Goal: Information Seeking & Learning: Learn about a topic

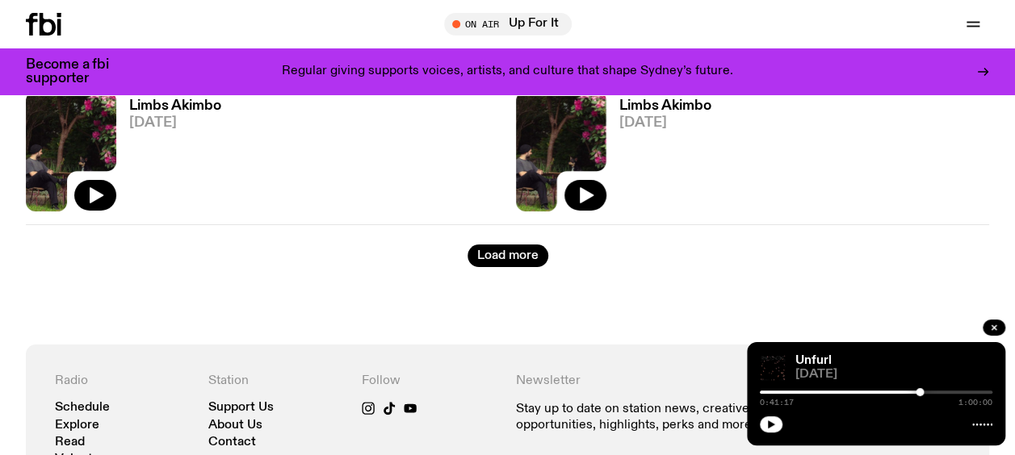
scroll to position [2995, 0]
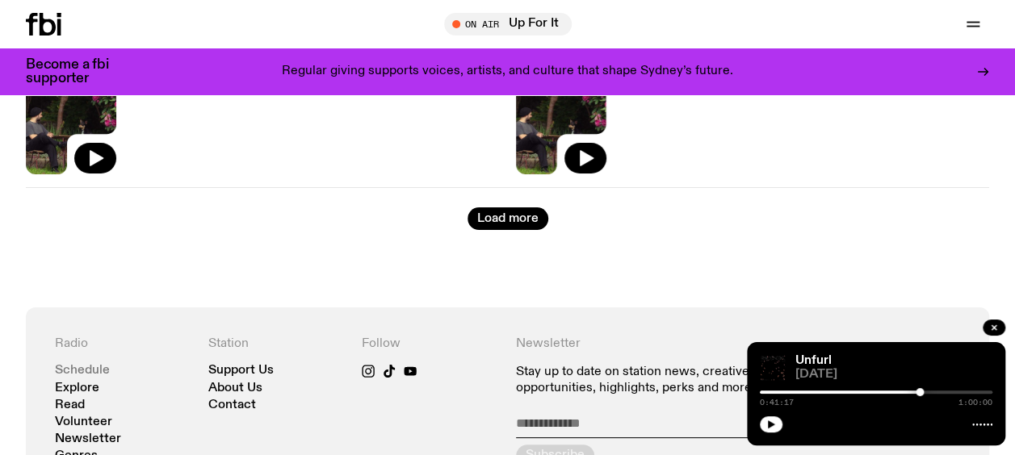
click at [76, 374] on link "Schedule" at bounding box center [82, 371] width 55 height 12
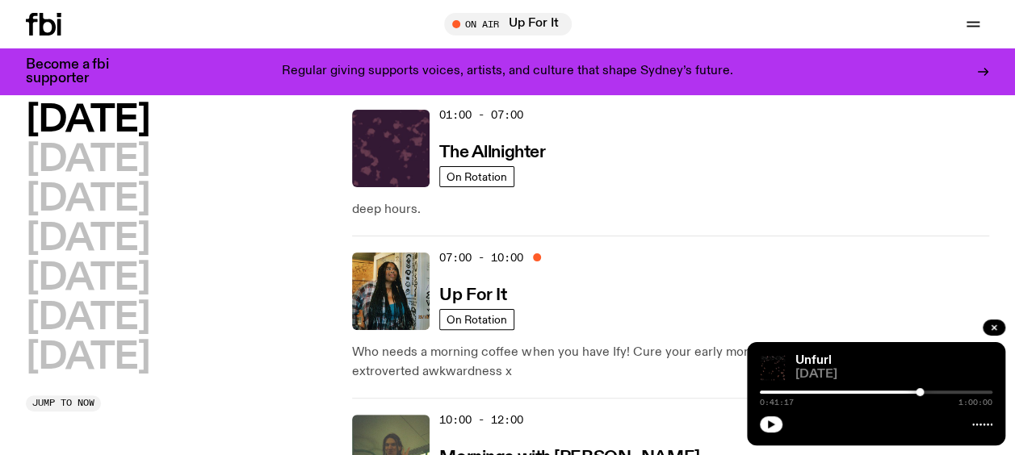
scroll to position [81, 0]
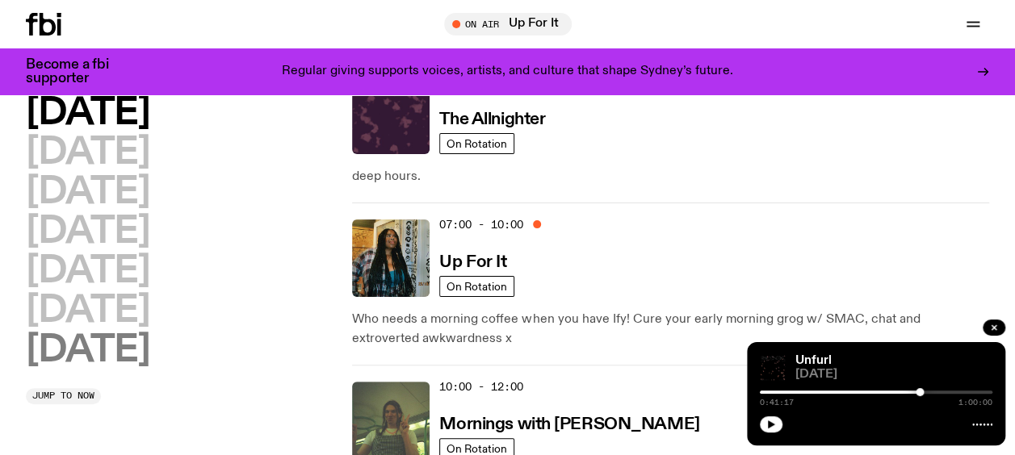
click at [102, 351] on h2 "[DATE]" at bounding box center [88, 351] width 124 height 36
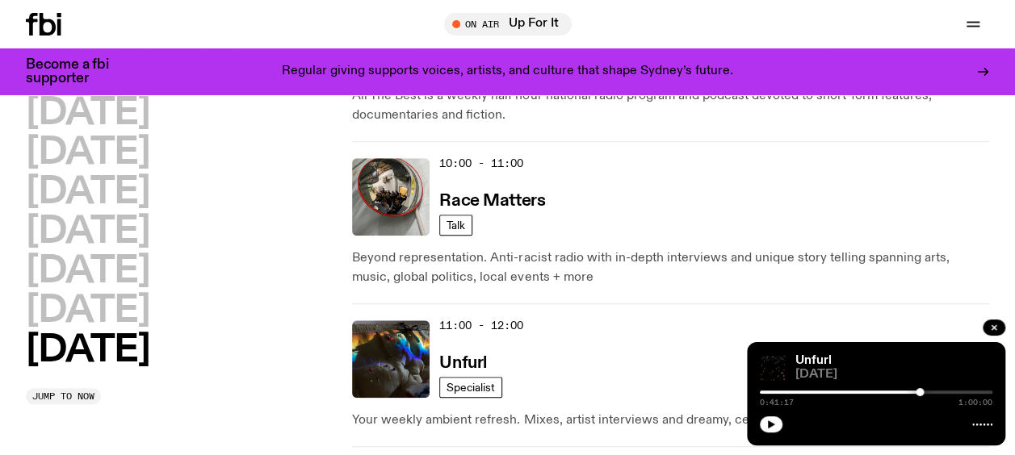
scroll to position [610, 0]
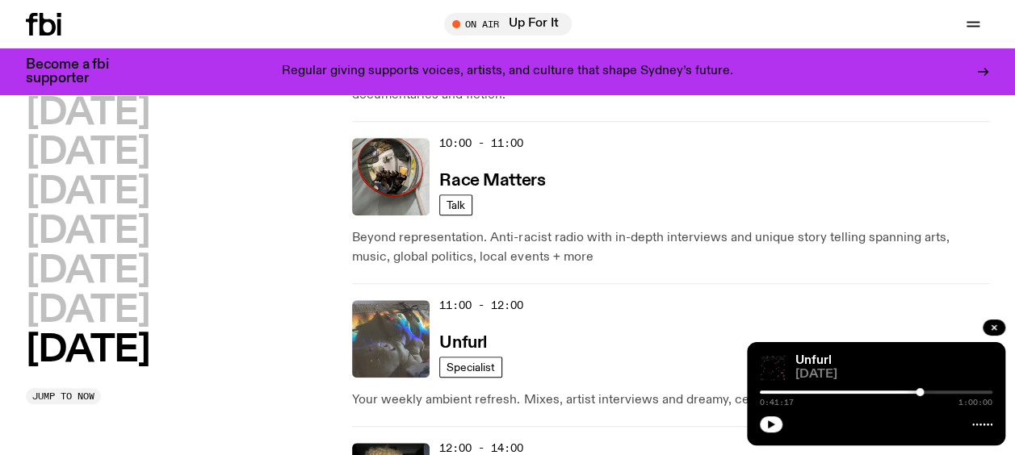
click at [384, 328] on img at bounding box center [391, 339] width 78 height 78
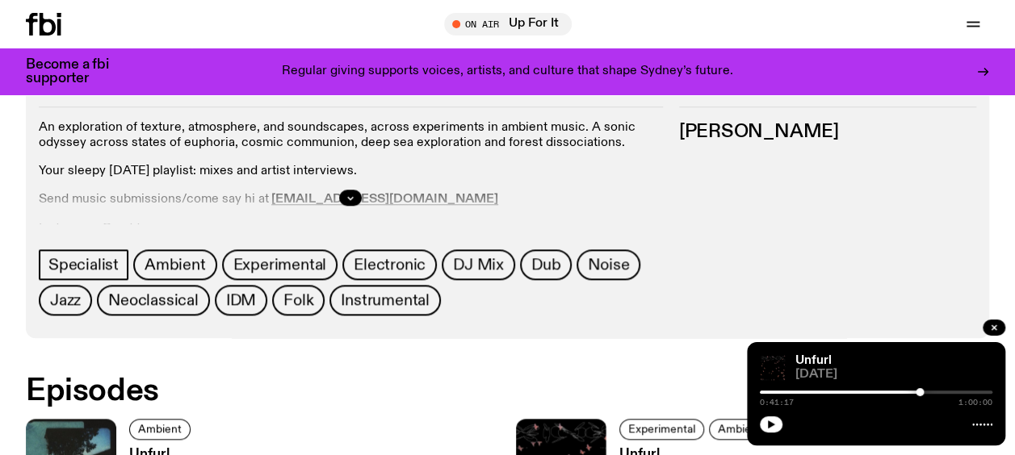
scroll to position [958, 0]
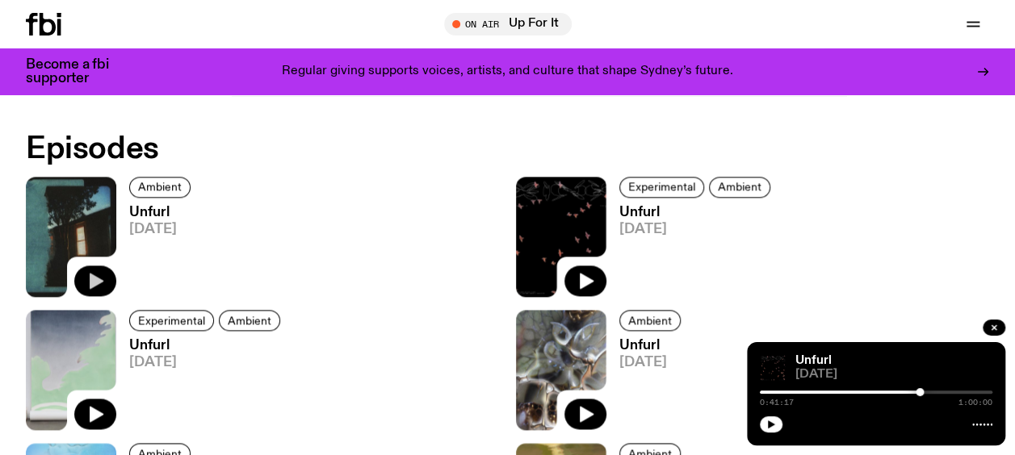
click at [94, 283] on icon "button" at bounding box center [97, 281] width 14 height 16
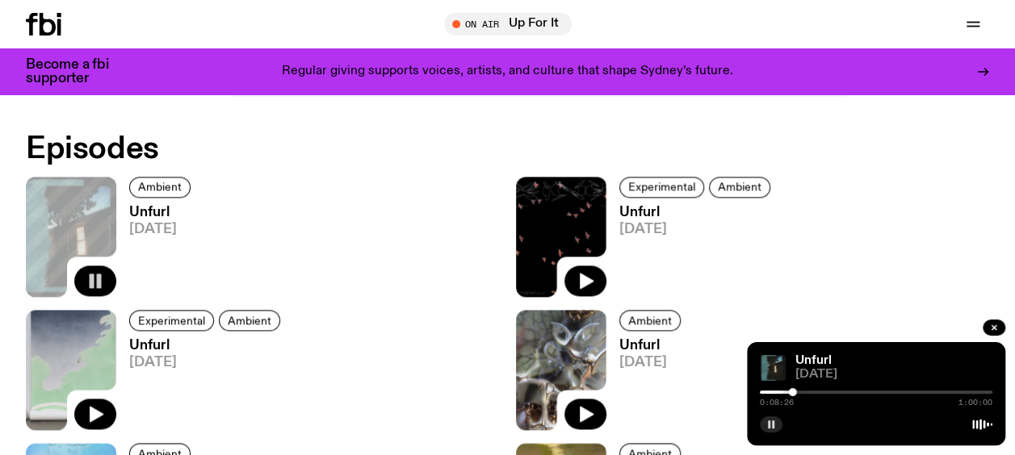
click at [776, 425] on button "button" at bounding box center [771, 425] width 23 height 16
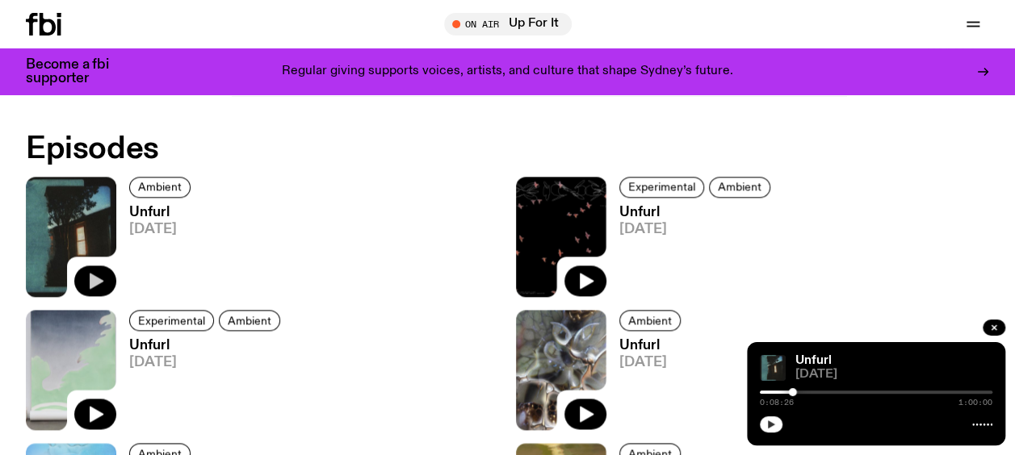
click at [761, 423] on button "button" at bounding box center [771, 425] width 23 height 16
